Goal: Transaction & Acquisition: Purchase product/service

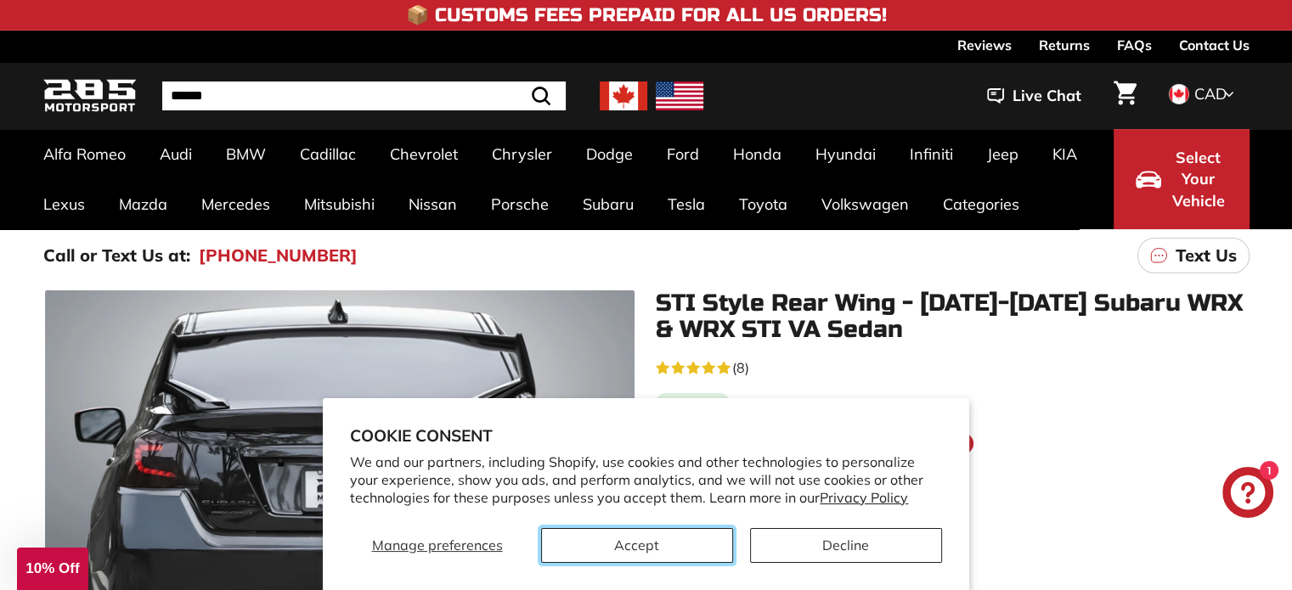
click at [653, 544] on button "Accept" at bounding box center [637, 545] width 192 height 35
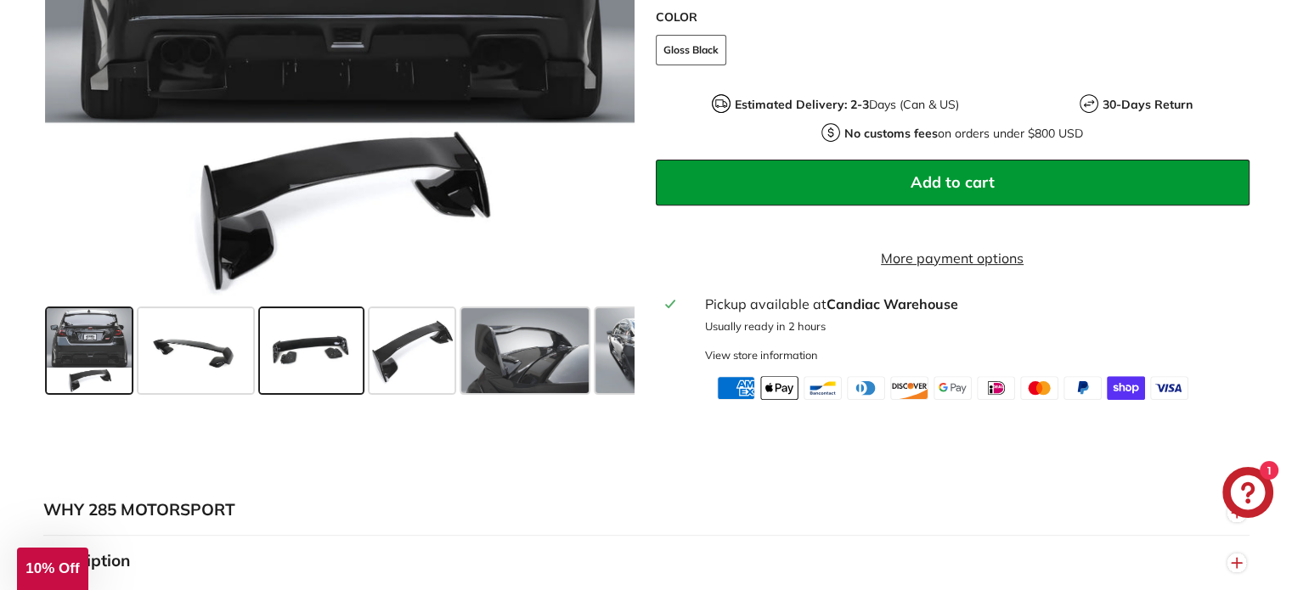
scroll to position [679, 0]
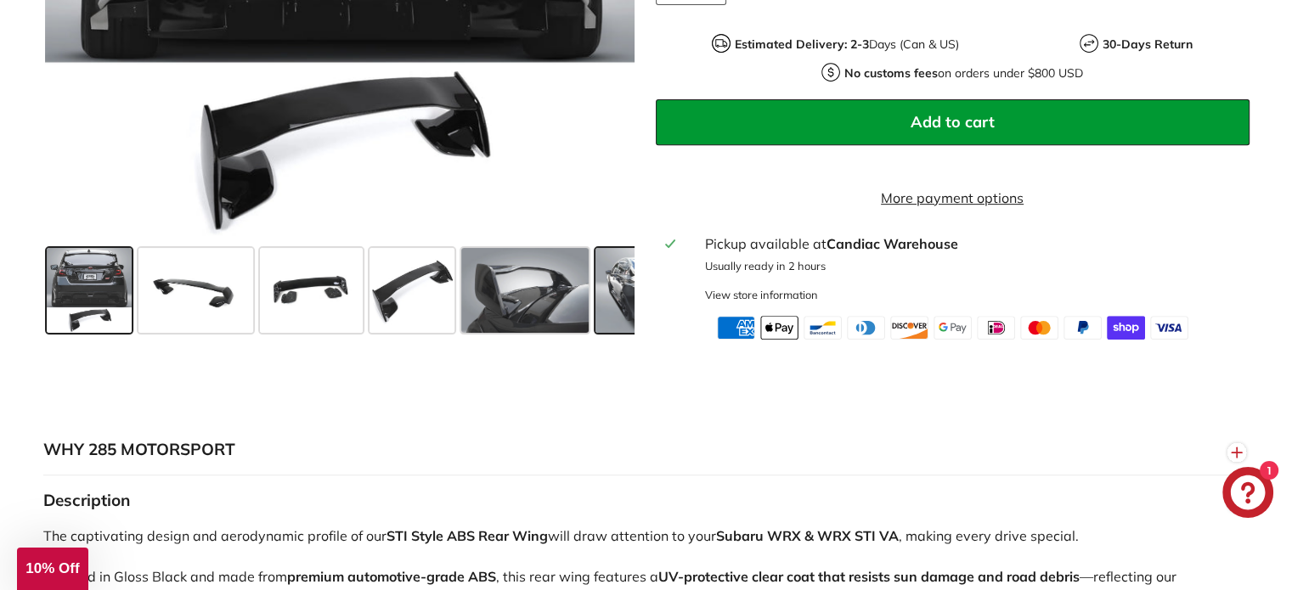
click at [607, 316] on span at bounding box center [658, 290] width 127 height 85
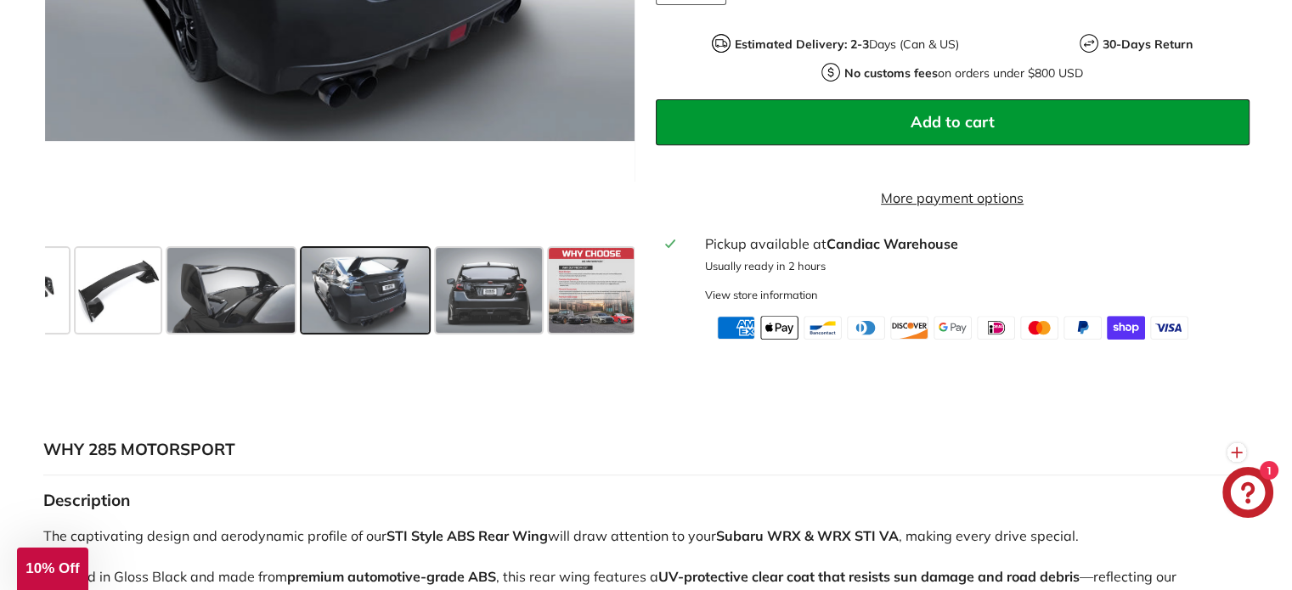
scroll to position [0, 296]
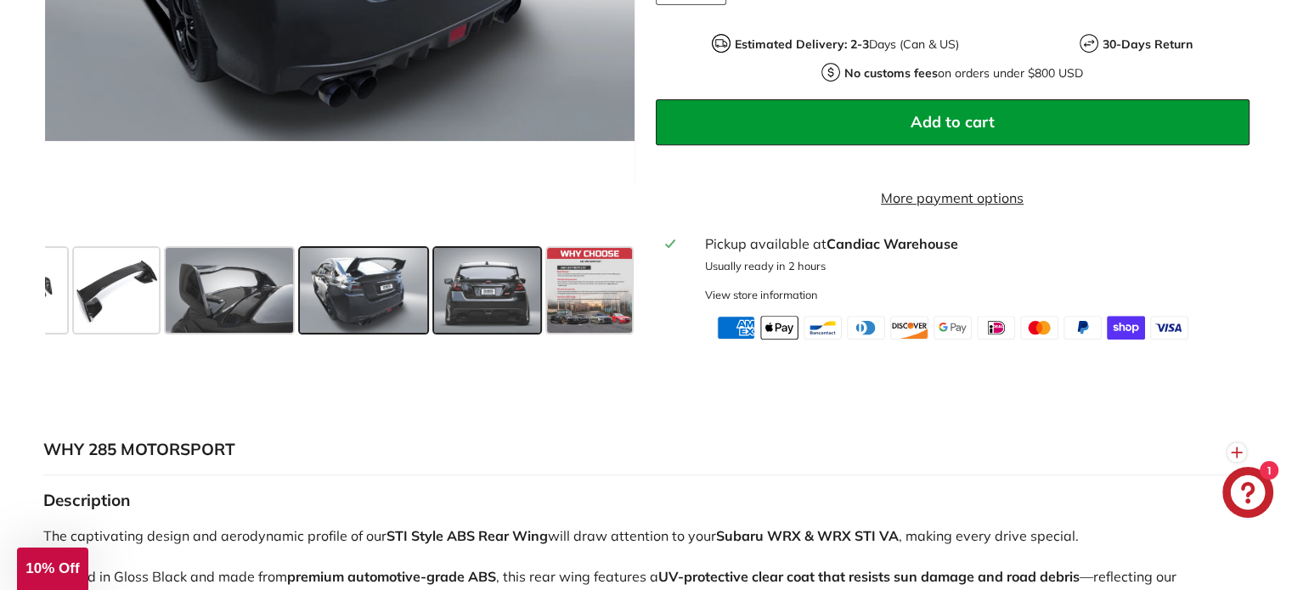
click at [491, 329] on span at bounding box center [487, 290] width 106 height 85
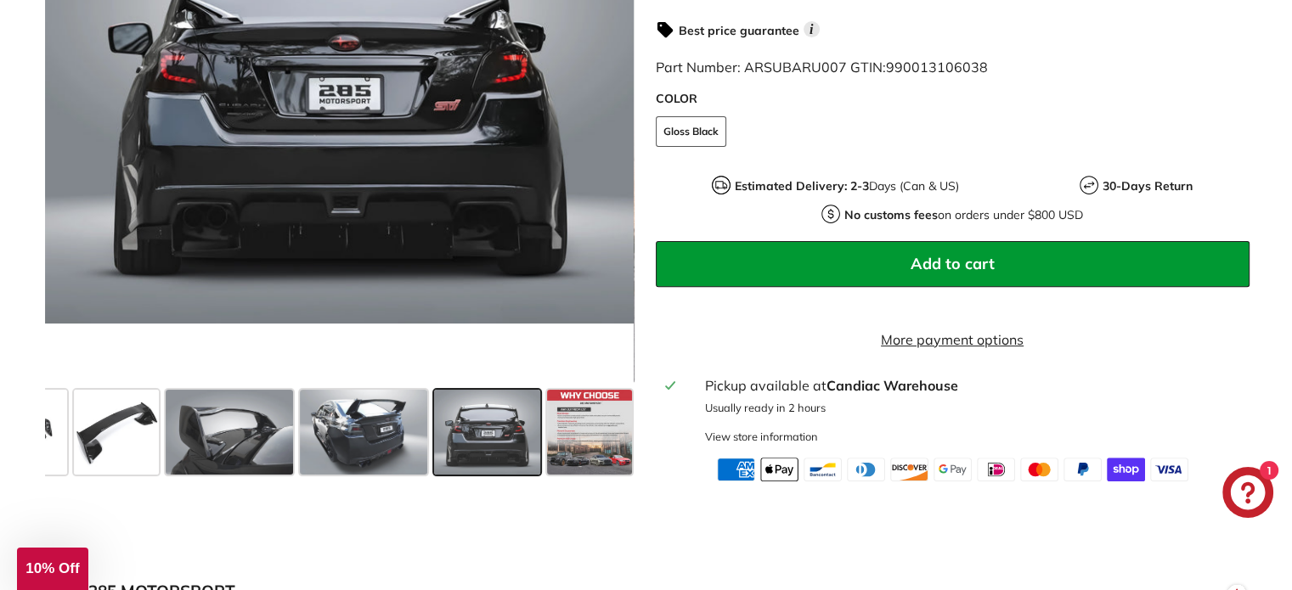
scroll to position [510, 0]
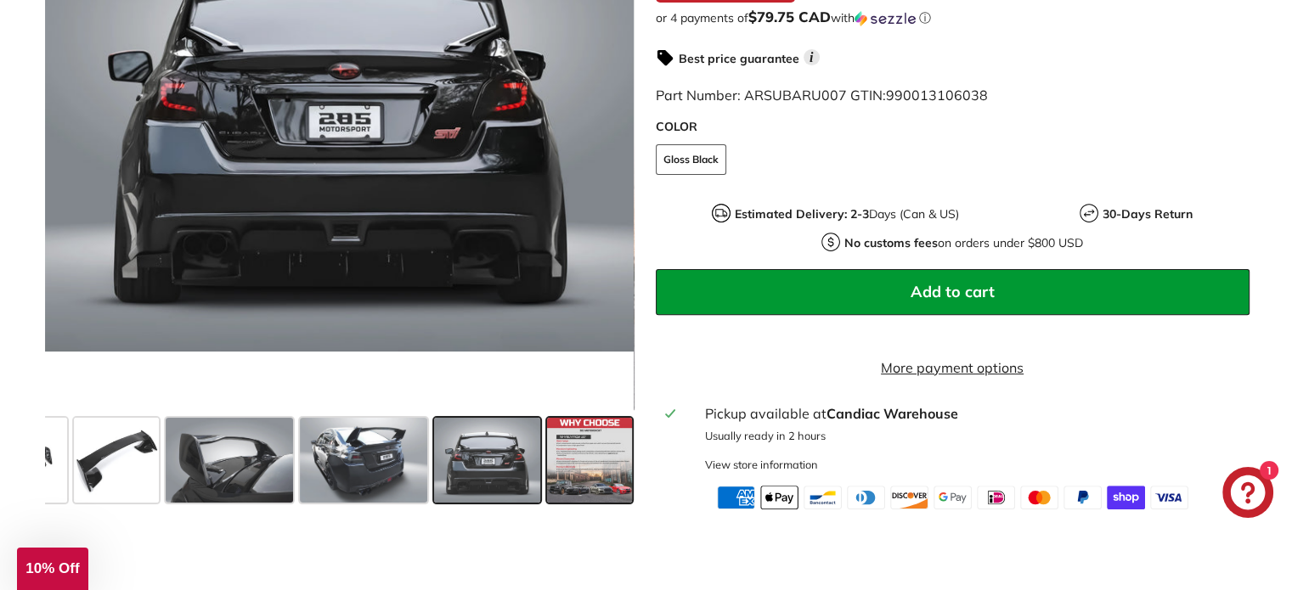
click at [585, 500] on span at bounding box center [589, 460] width 85 height 85
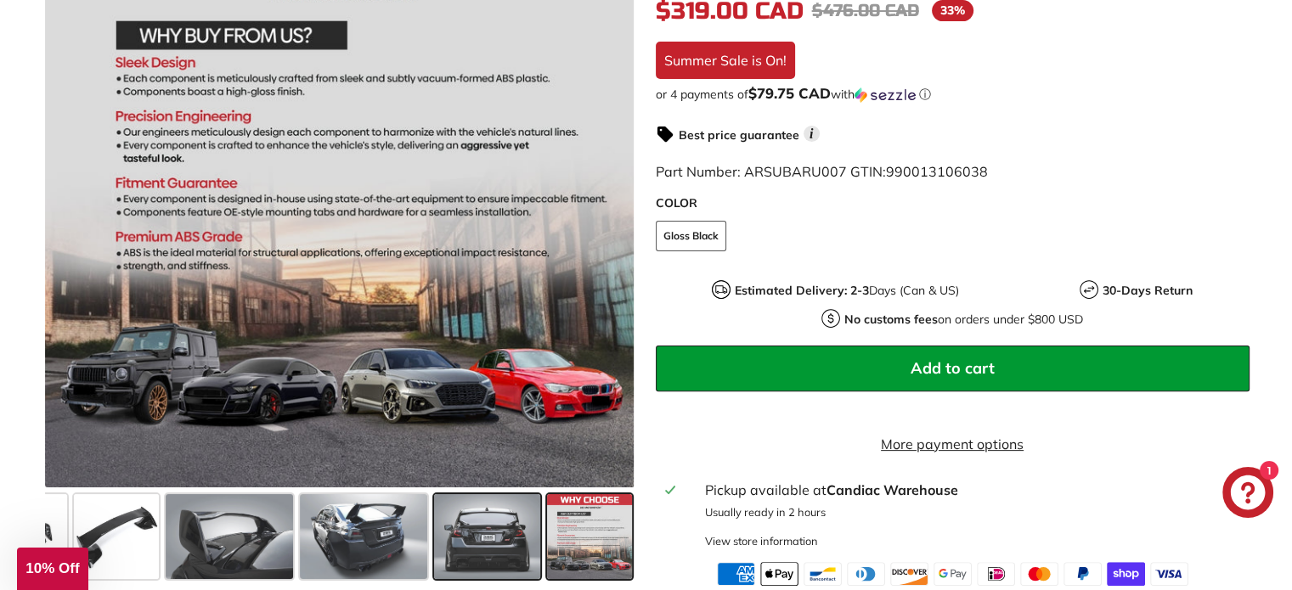
scroll to position [425, 0]
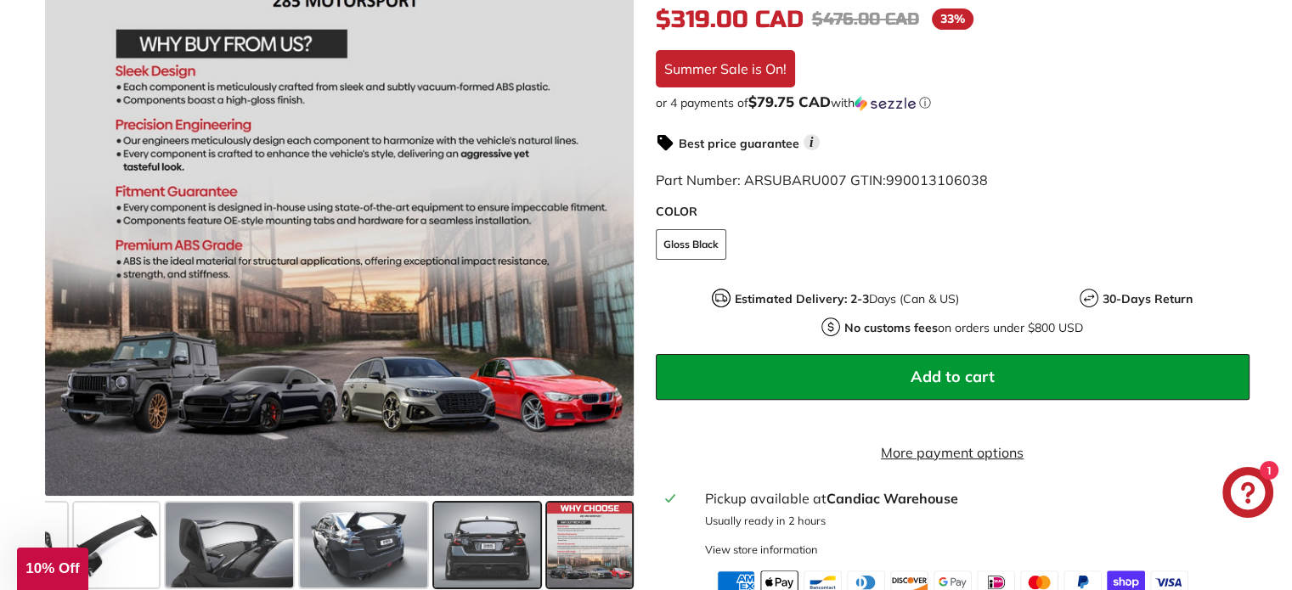
click at [496, 553] on span at bounding box center [487, 545] width 106 height 85
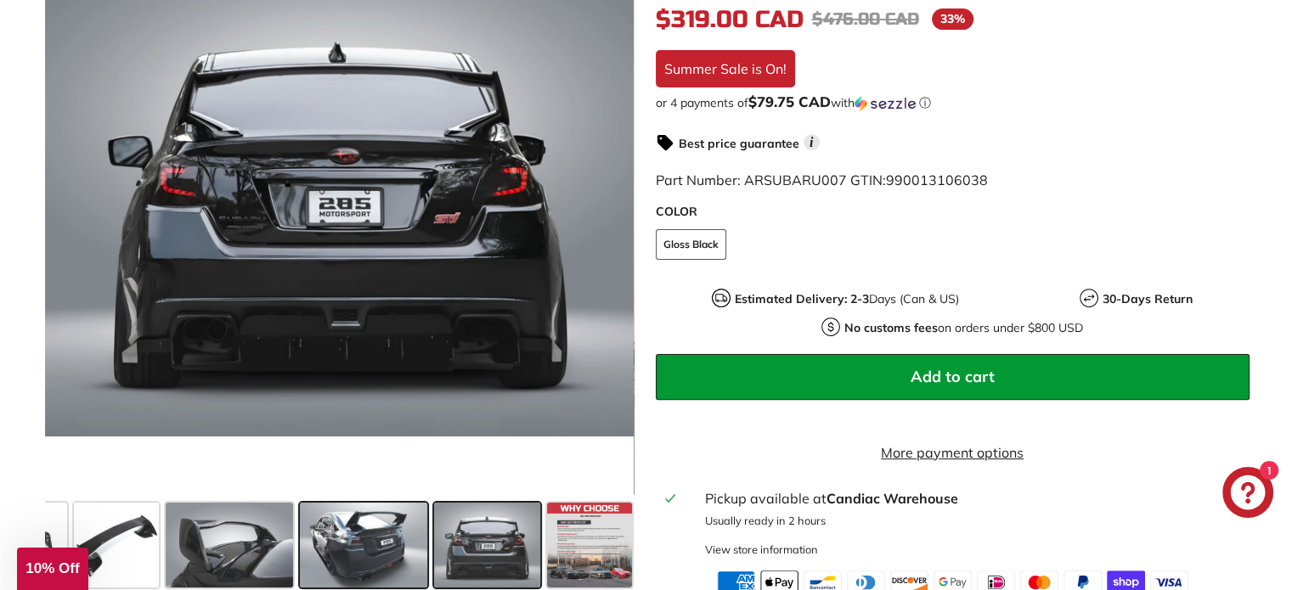
click at [375, 550] on span at bounding box center [363, 545] width 127 height 85
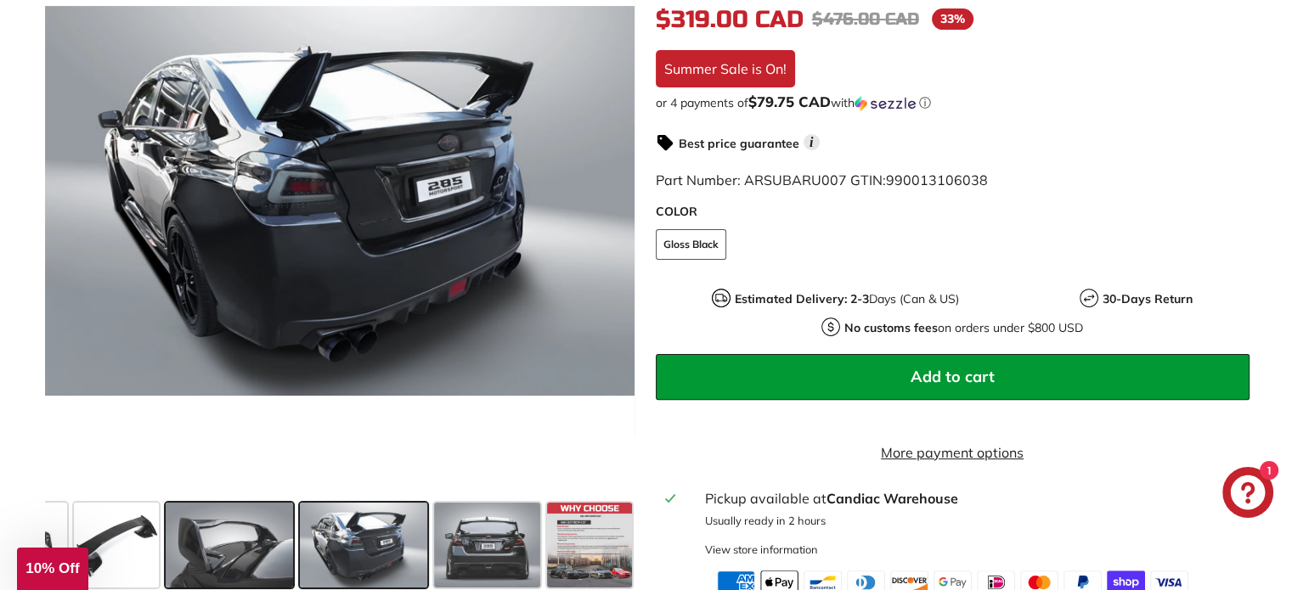
click at [245, 556] on span at bounding box center [229, 545] width 127 height 85
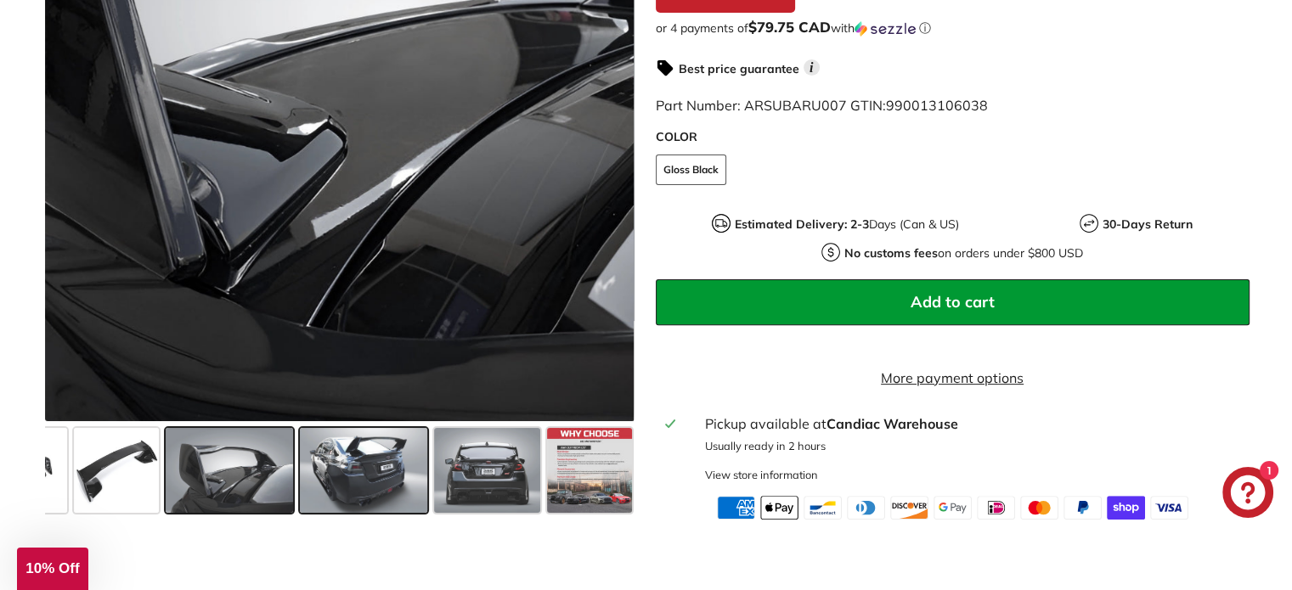
scroll to position [510, 0]
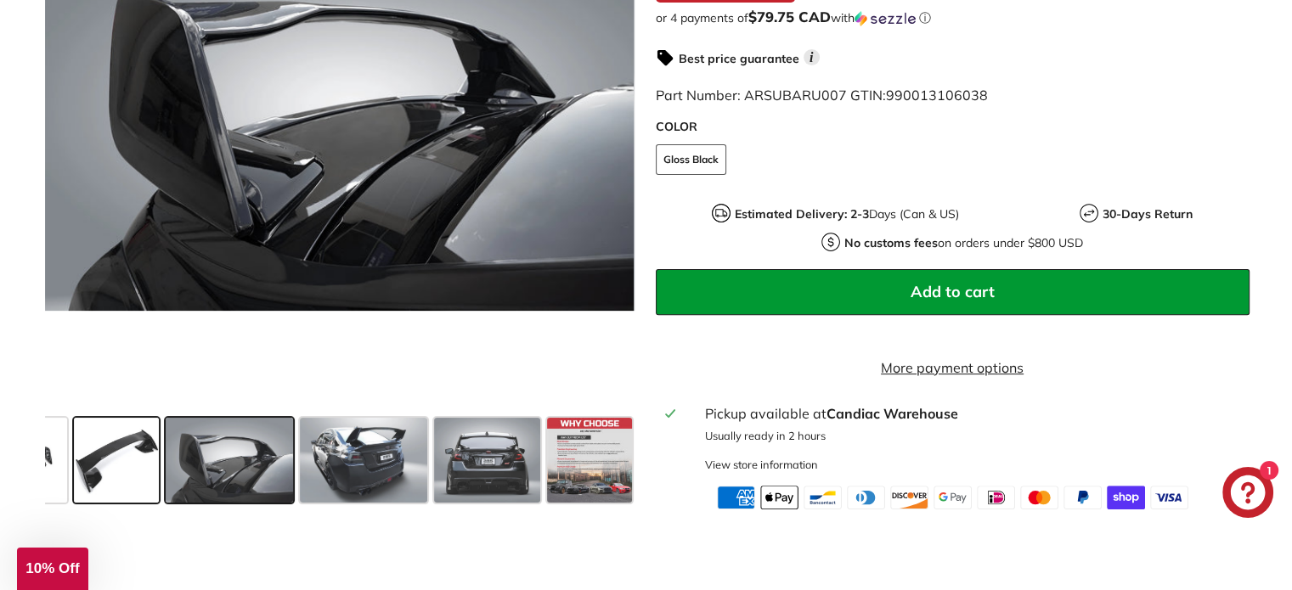
click at [138, 503] on span at bounding box center [116, 460] width 85 height 85
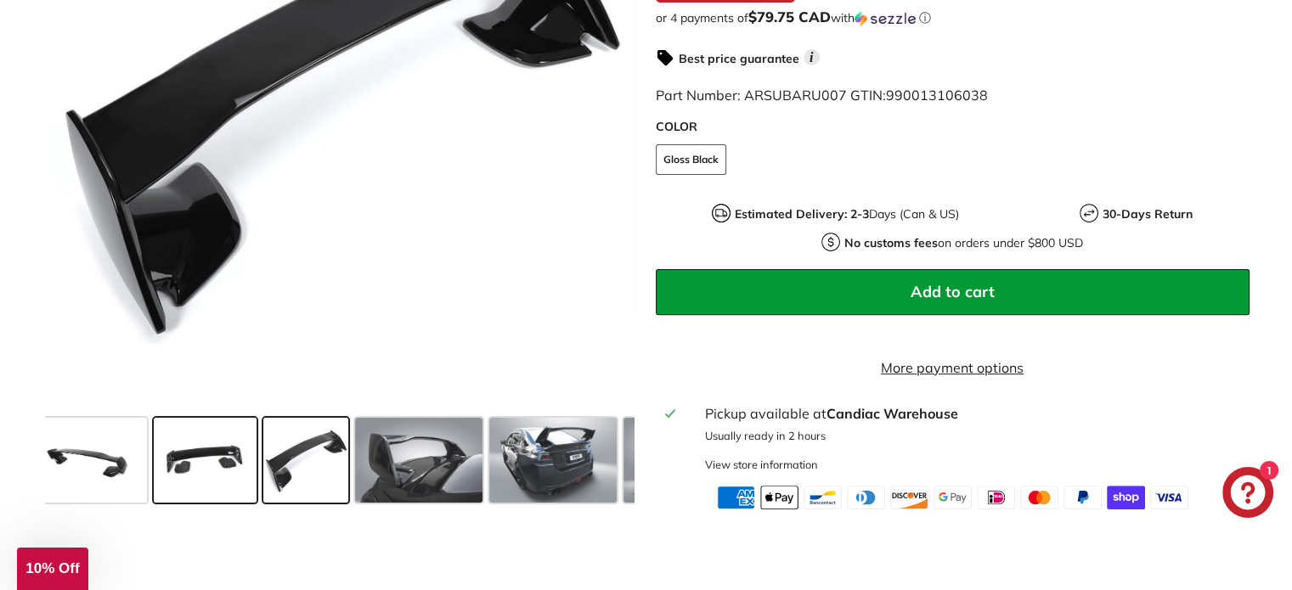
scroll to position [0, 72]
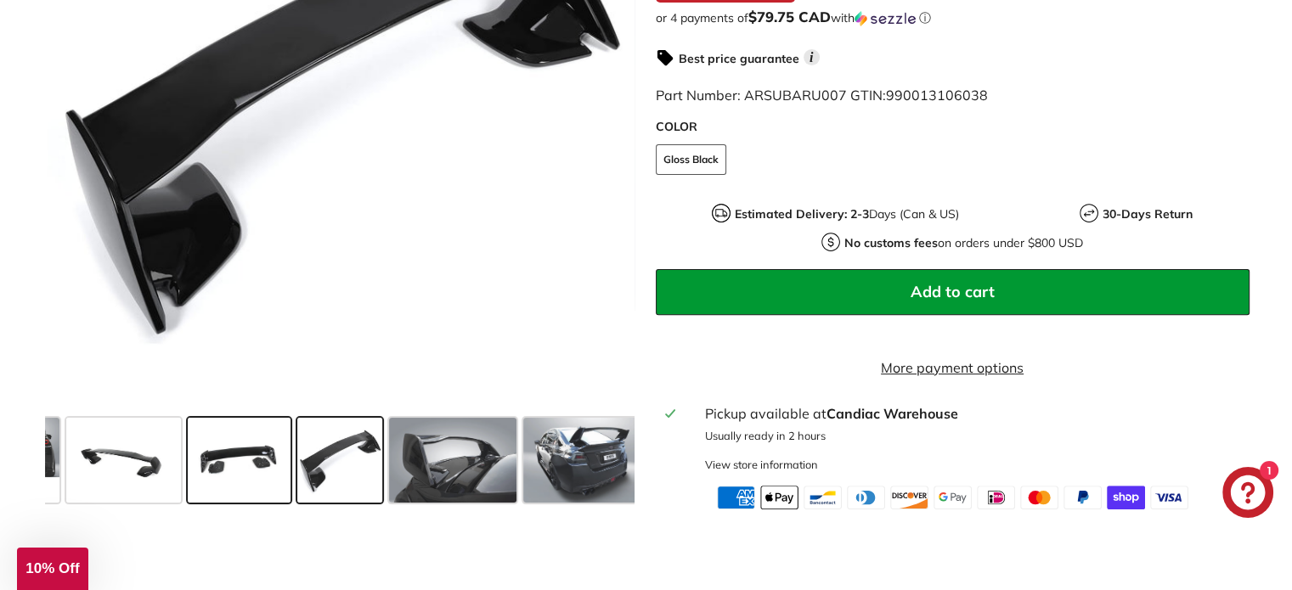
click at [225, 478] on span at bounding box center [240, 460] width 104 height 85
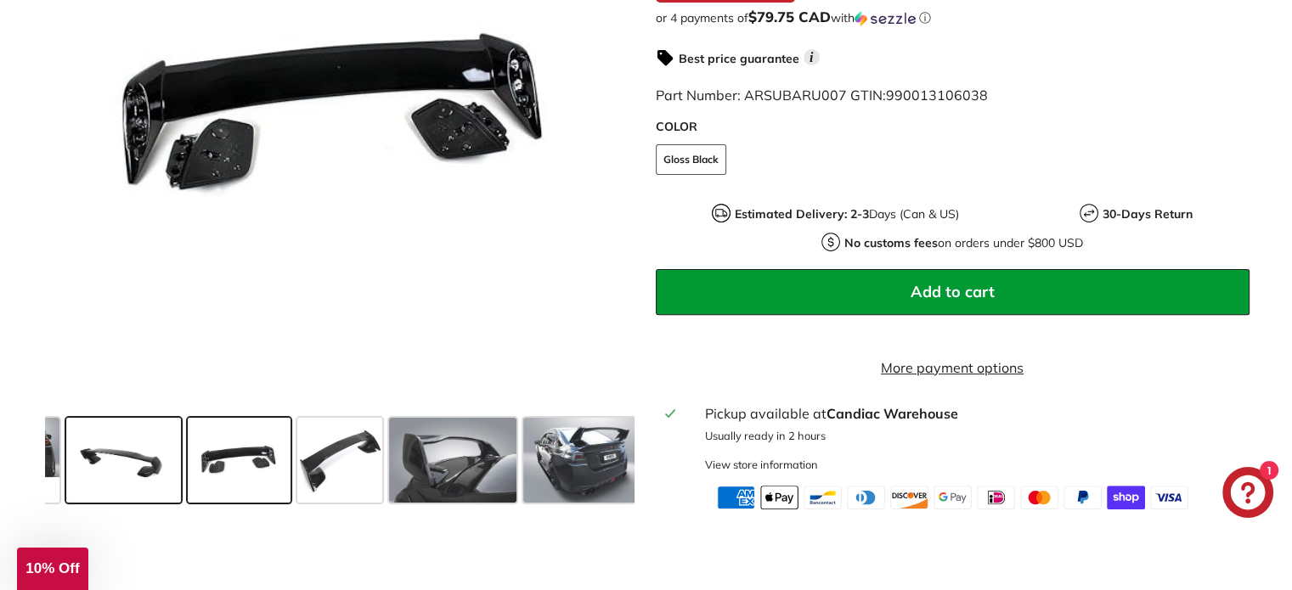
click at [153, 473] on span at bounding box center [123, 460] width 115 height 85
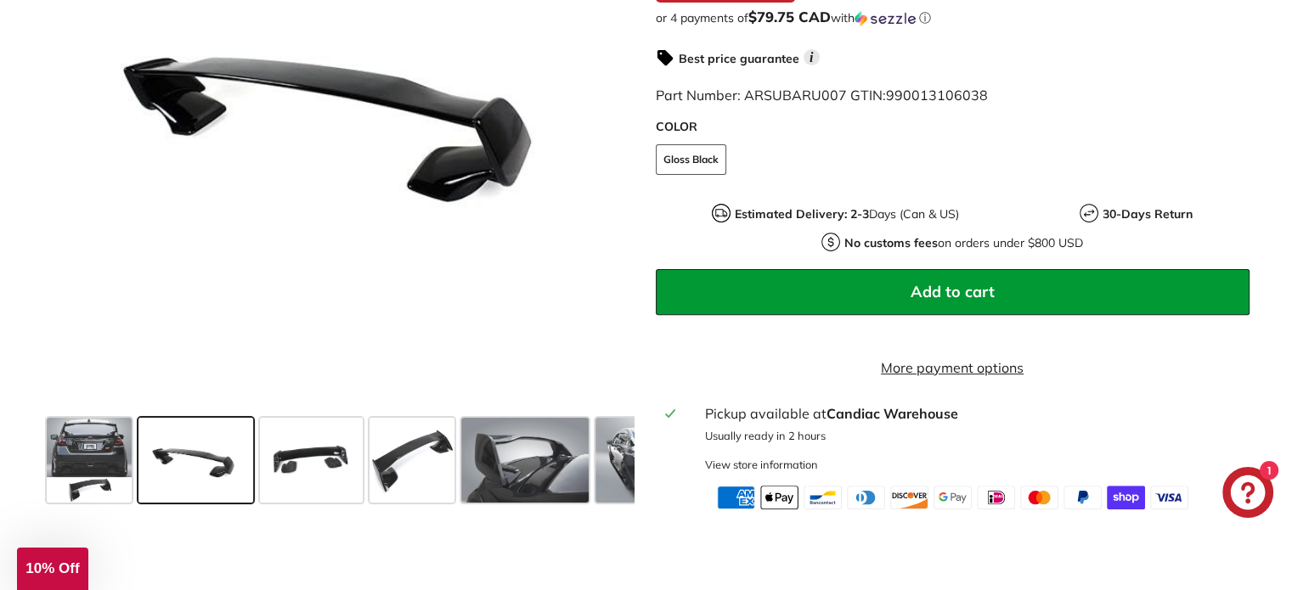
scroll to position [0, 0]
click at [64, 465] on span at bounding box center [89, 460] width 85 height 85
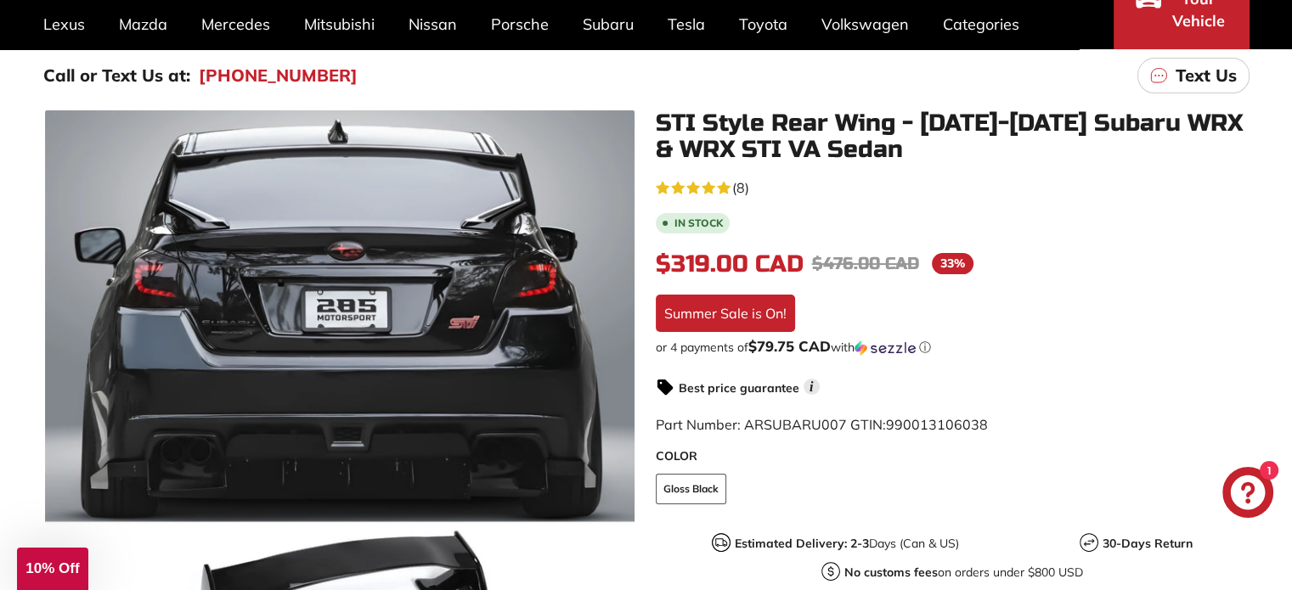
scroll to position [170, 0]
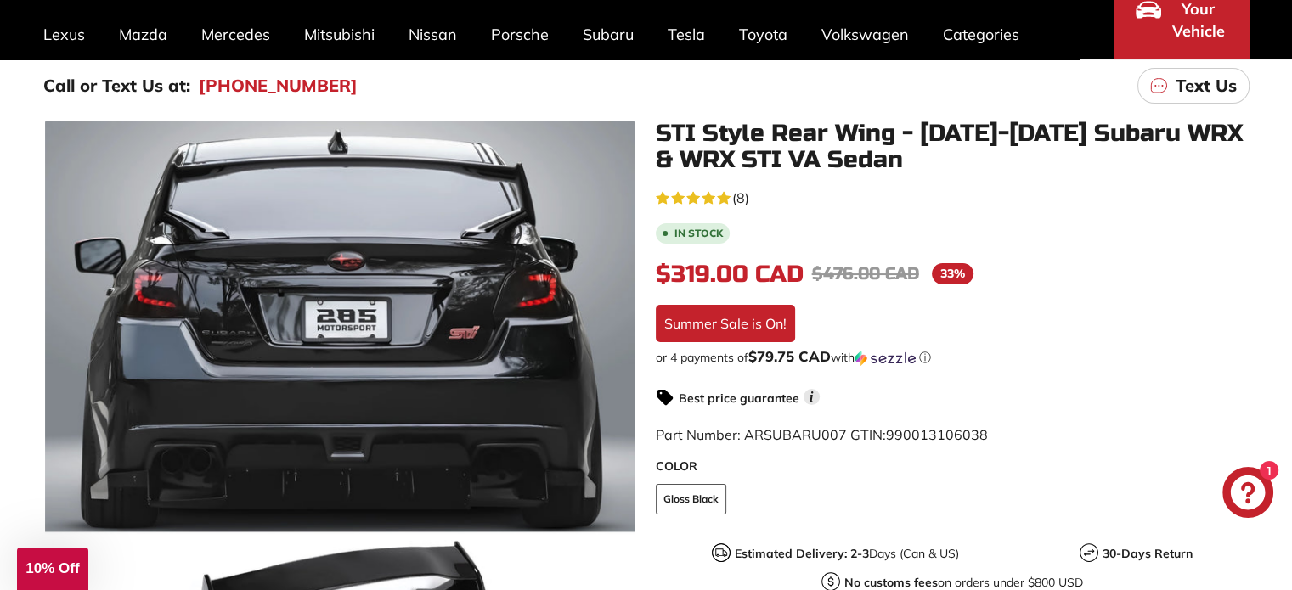
click at [947, 275] on span "33%" at bounding box center [953, 273] width 42 height 21
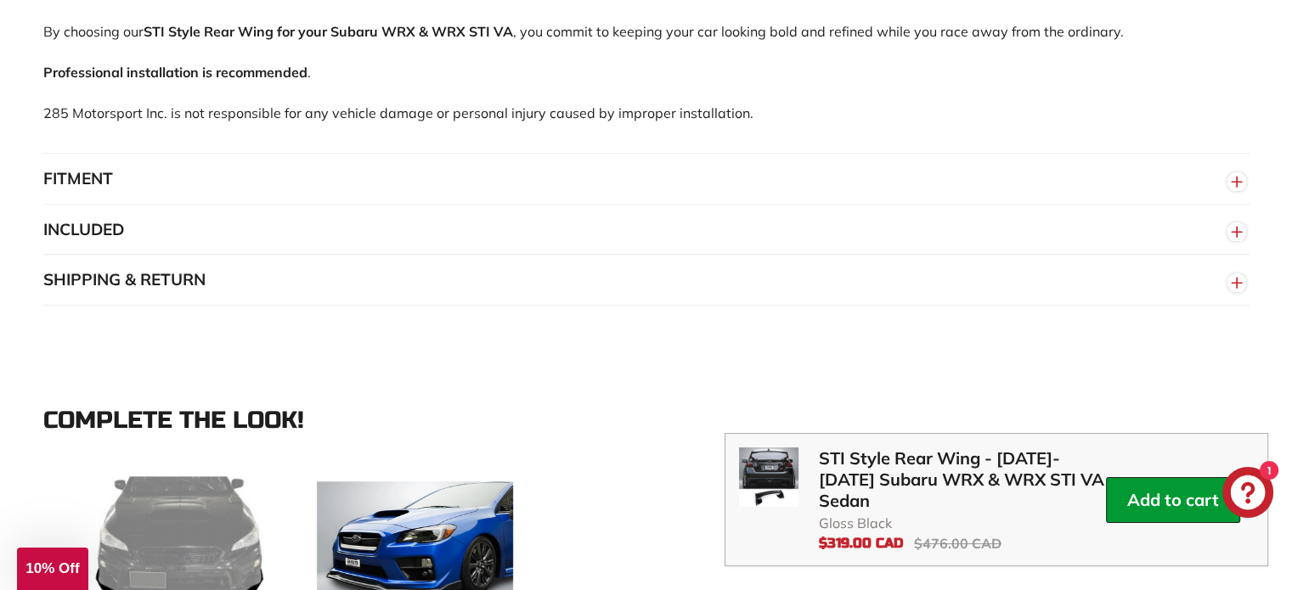
scroll to position [1274, 0]
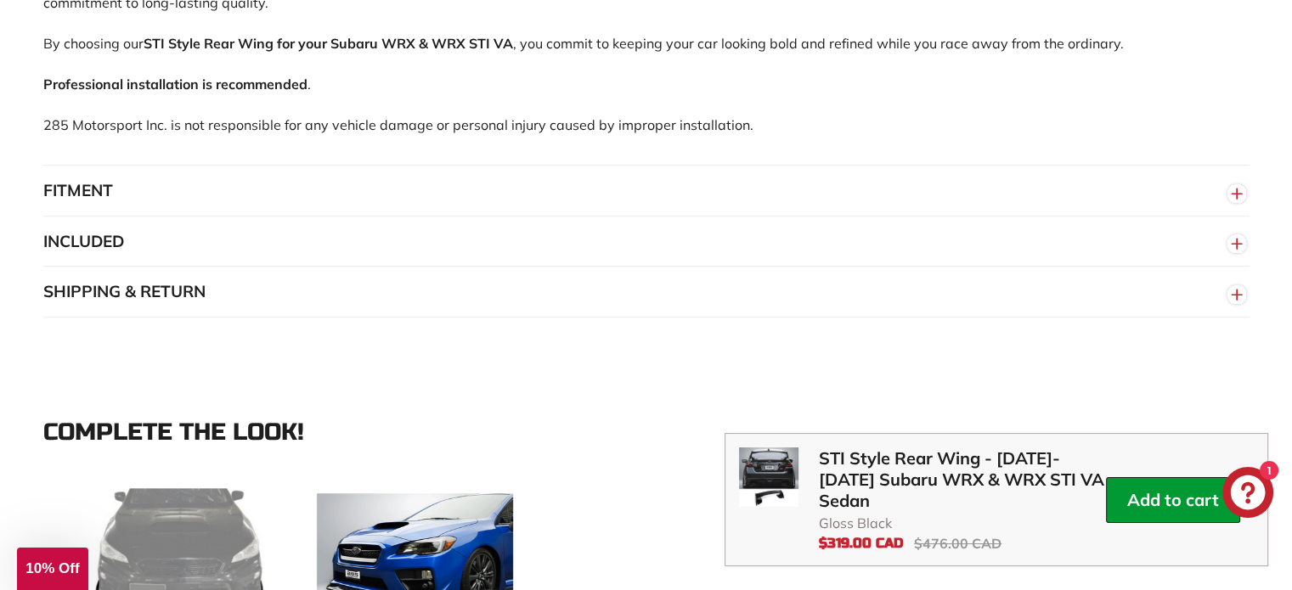
click at [122, 211] on button "FITMENT" at bounding box center [646, 191] width 1206 height 51
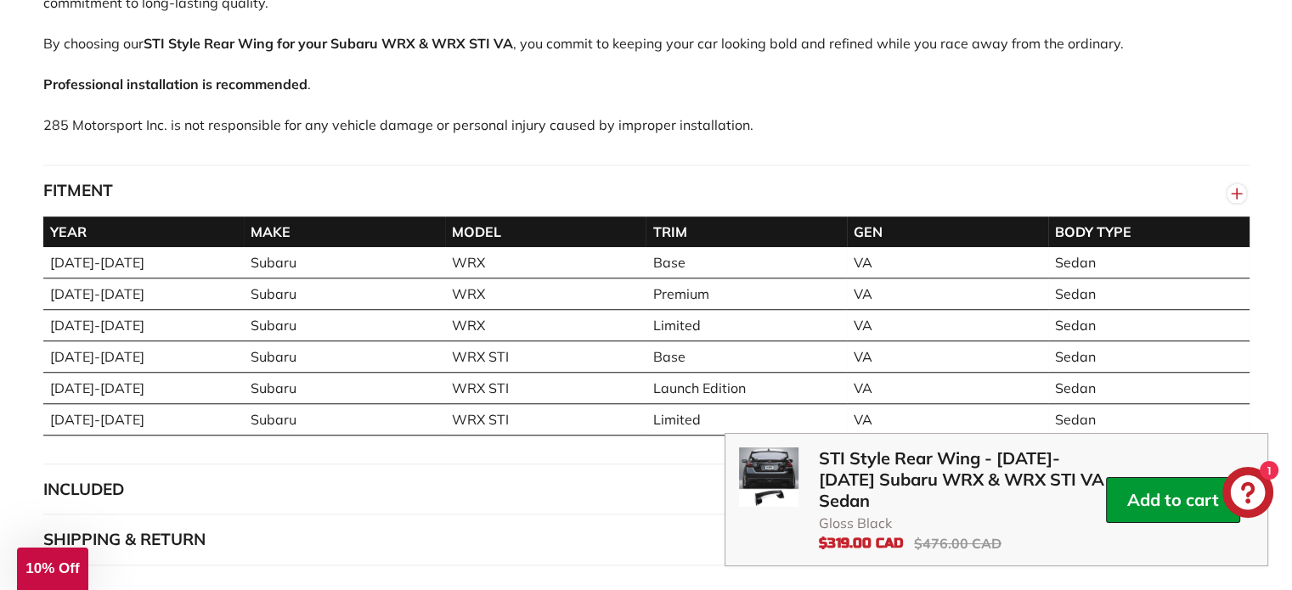
click at [142, 205] on button "FITMENT" at bounding box center [646, 191] width 1206 height 51
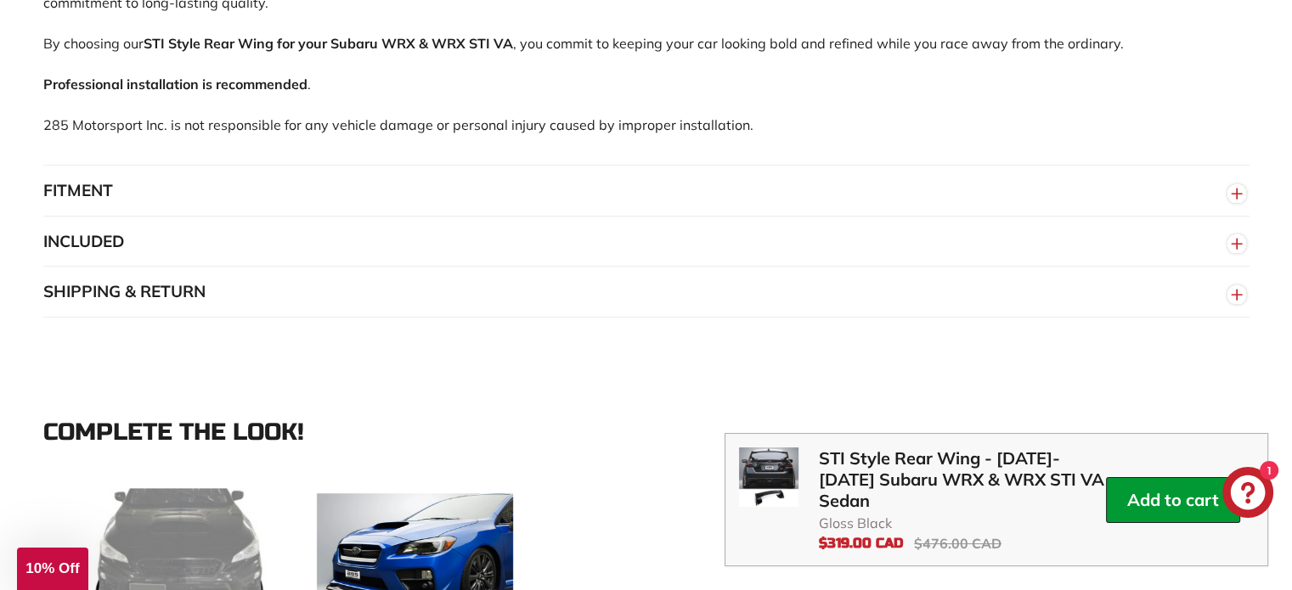
click at [149, 244] on button "INCLUDED" at bounding box center [646, 242] width 1206 height 51
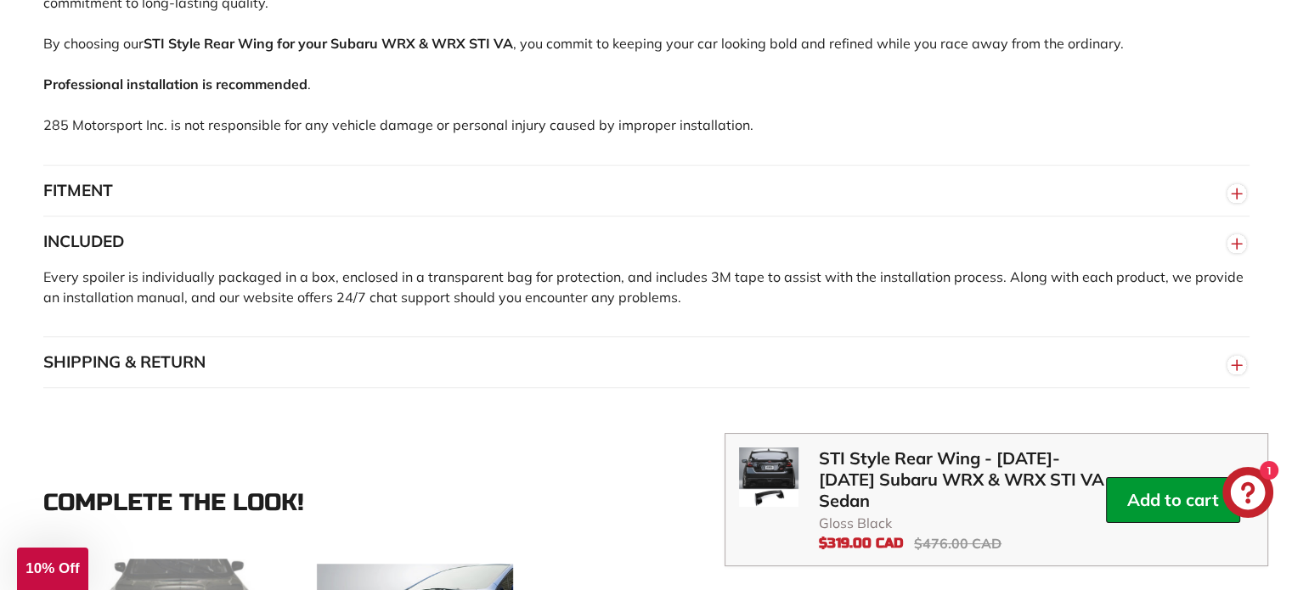
click at [403, 267] on button "INCLUDED" at bounding box center [646, 242] width 1206 height 51
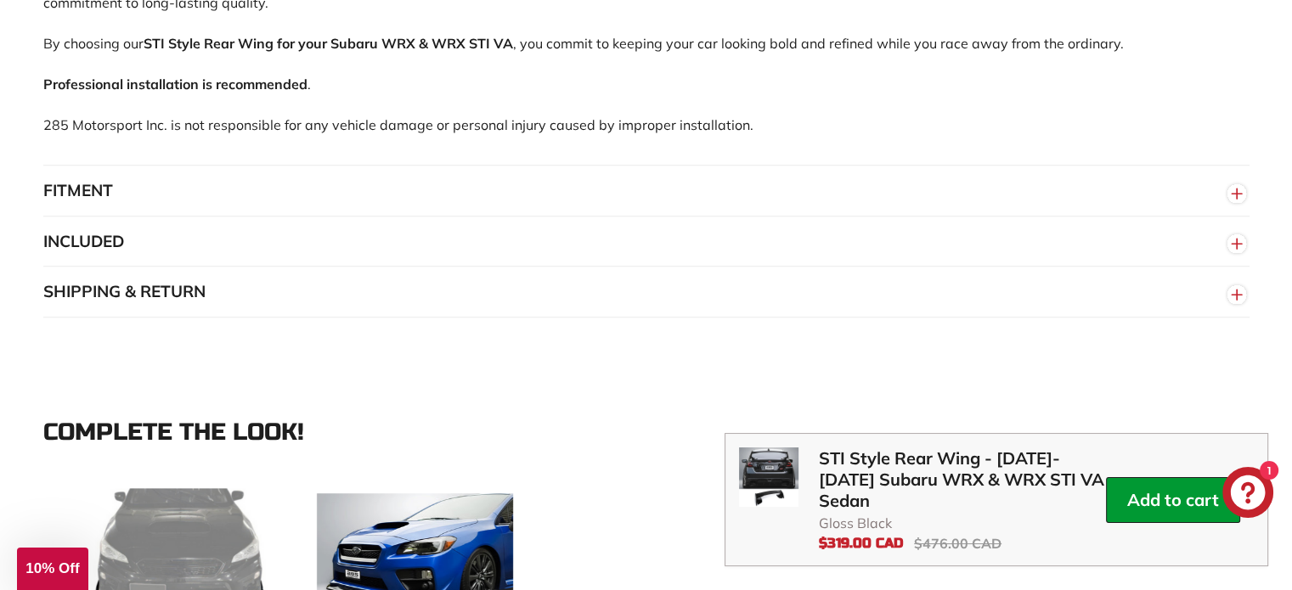
click at [313, 285] on button "SHIPPING & RETURN" at bounding box center [646, 292] width 1206 height 51
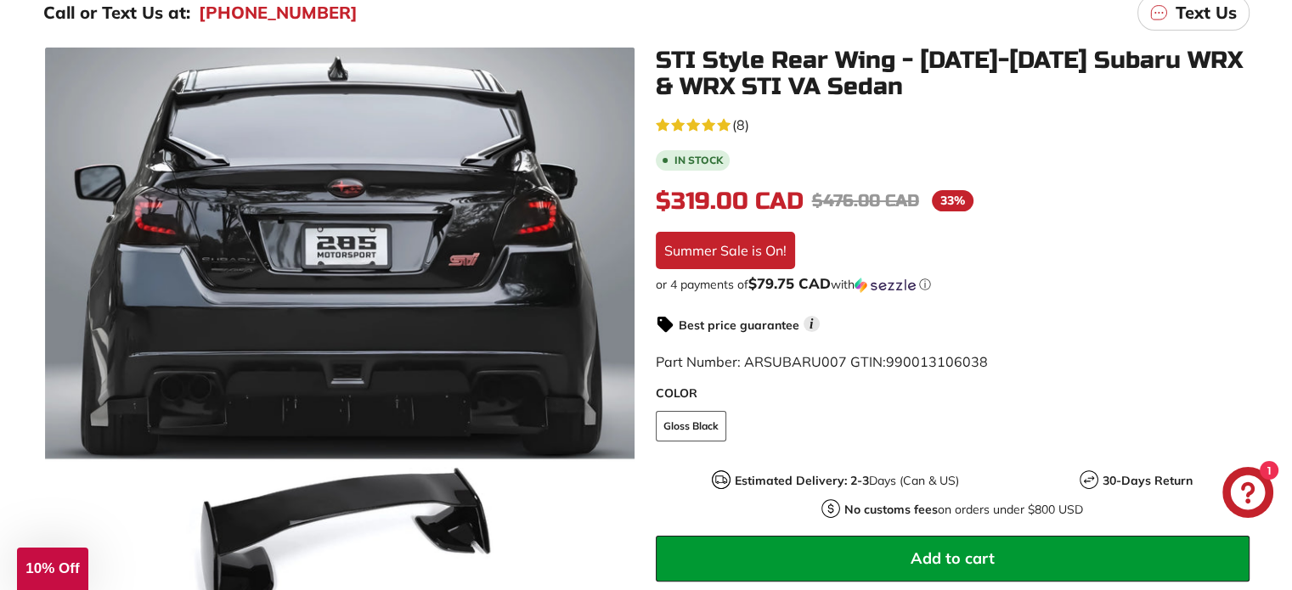
scroll to position [255, 0]
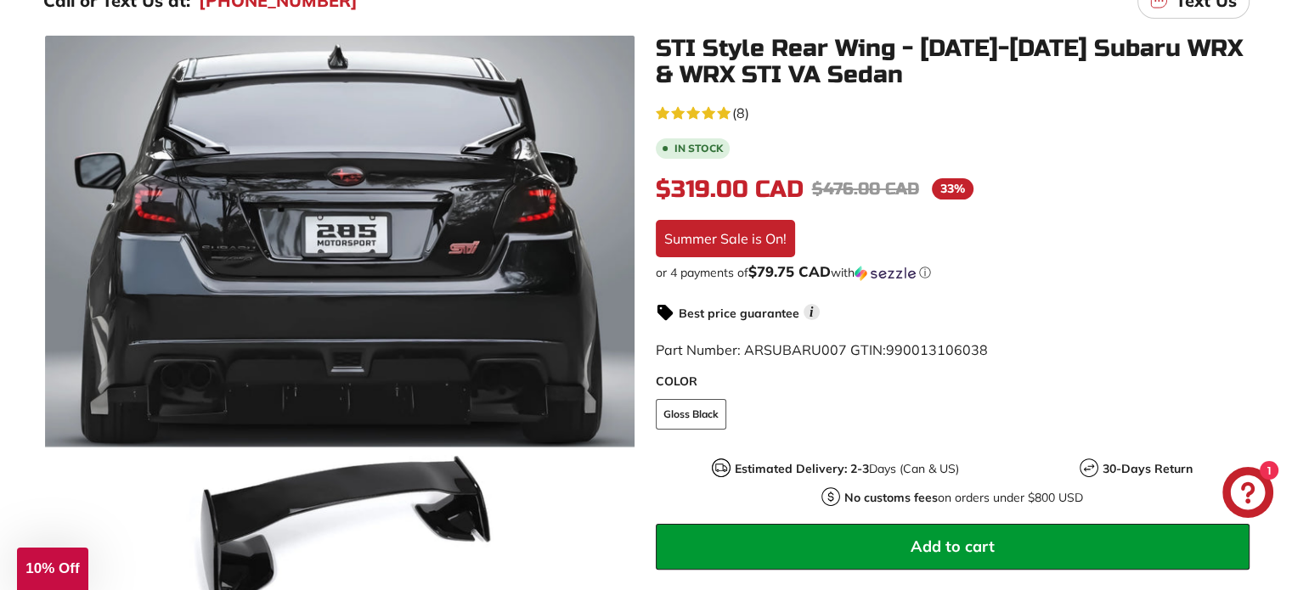
click at [1211, 128] on div "4.6 rating (8 votes) (8) In stock $319.00 CAD $319.00 CAD Regular price $476.00…" at bounding box center [953, 433] width 594 height 664
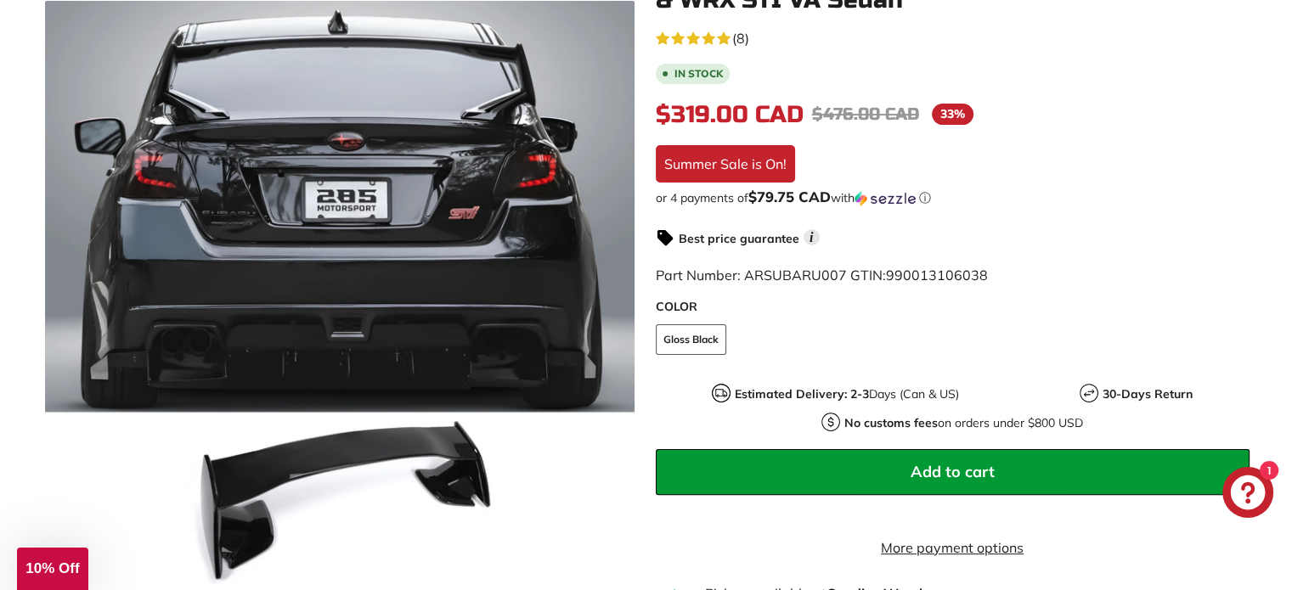
scroll to position [340, 0]
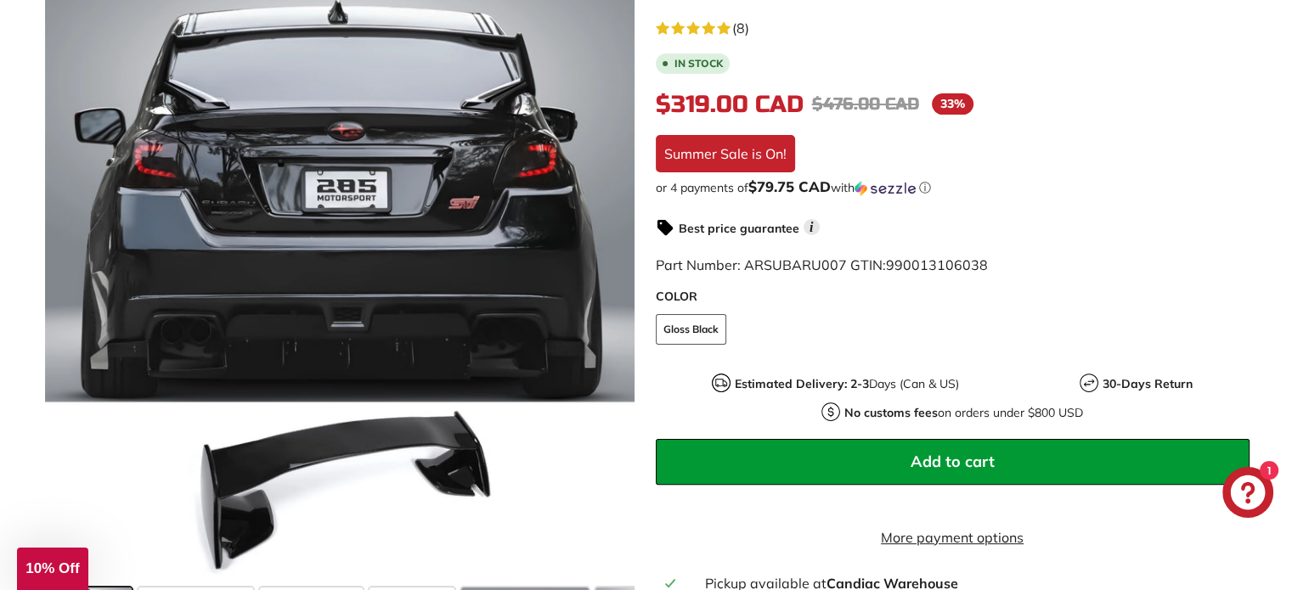
click at [963, 453] on span "Add to cart" at bounding box center [952, 462] width 84 height 20
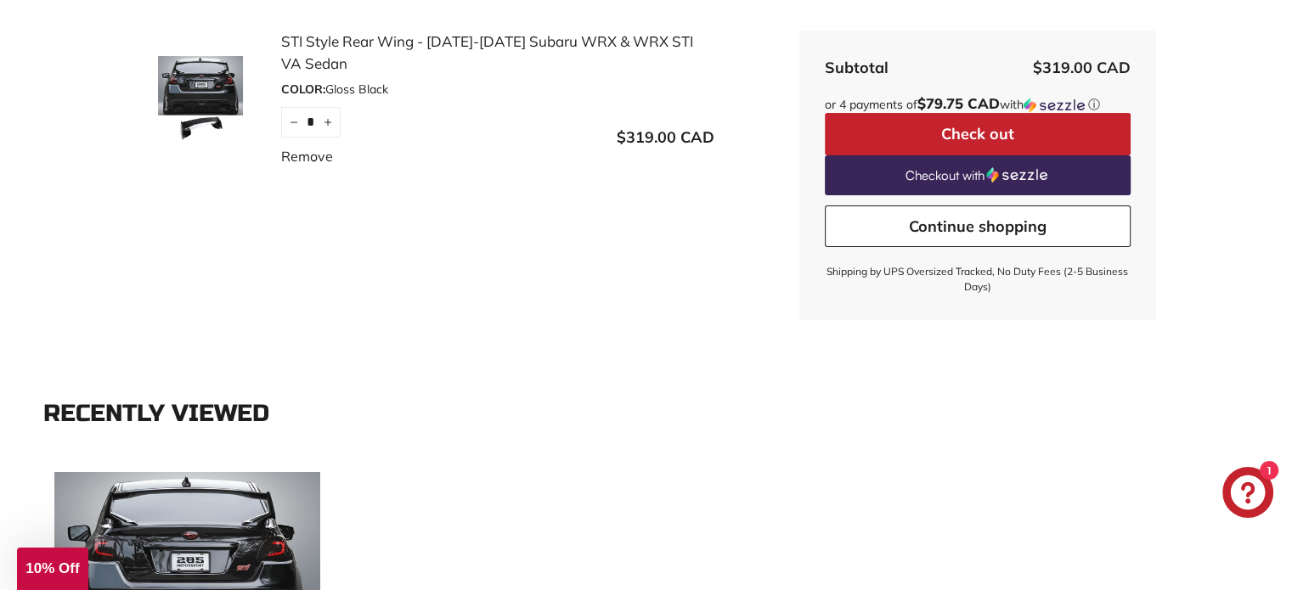
scroll to position [170, 0]
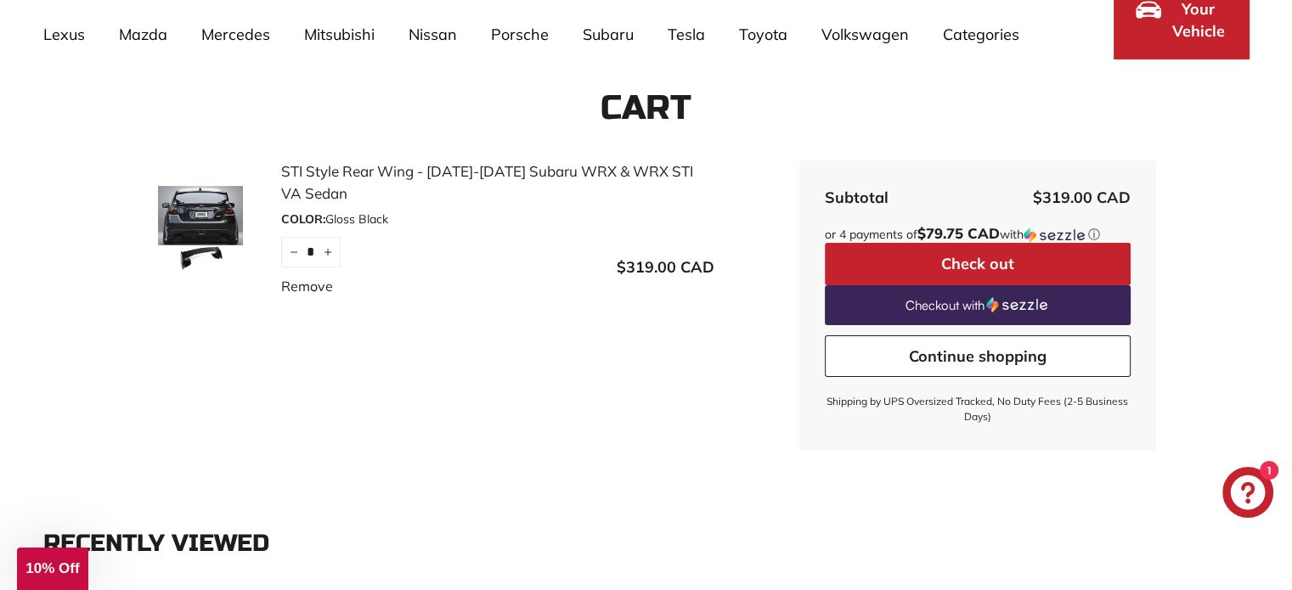
click at [1060, 262] on button "Check out" at bounding box center [978, 264] width 306 height 42
